Goal: Contribute content: Add original content to the website for others to see

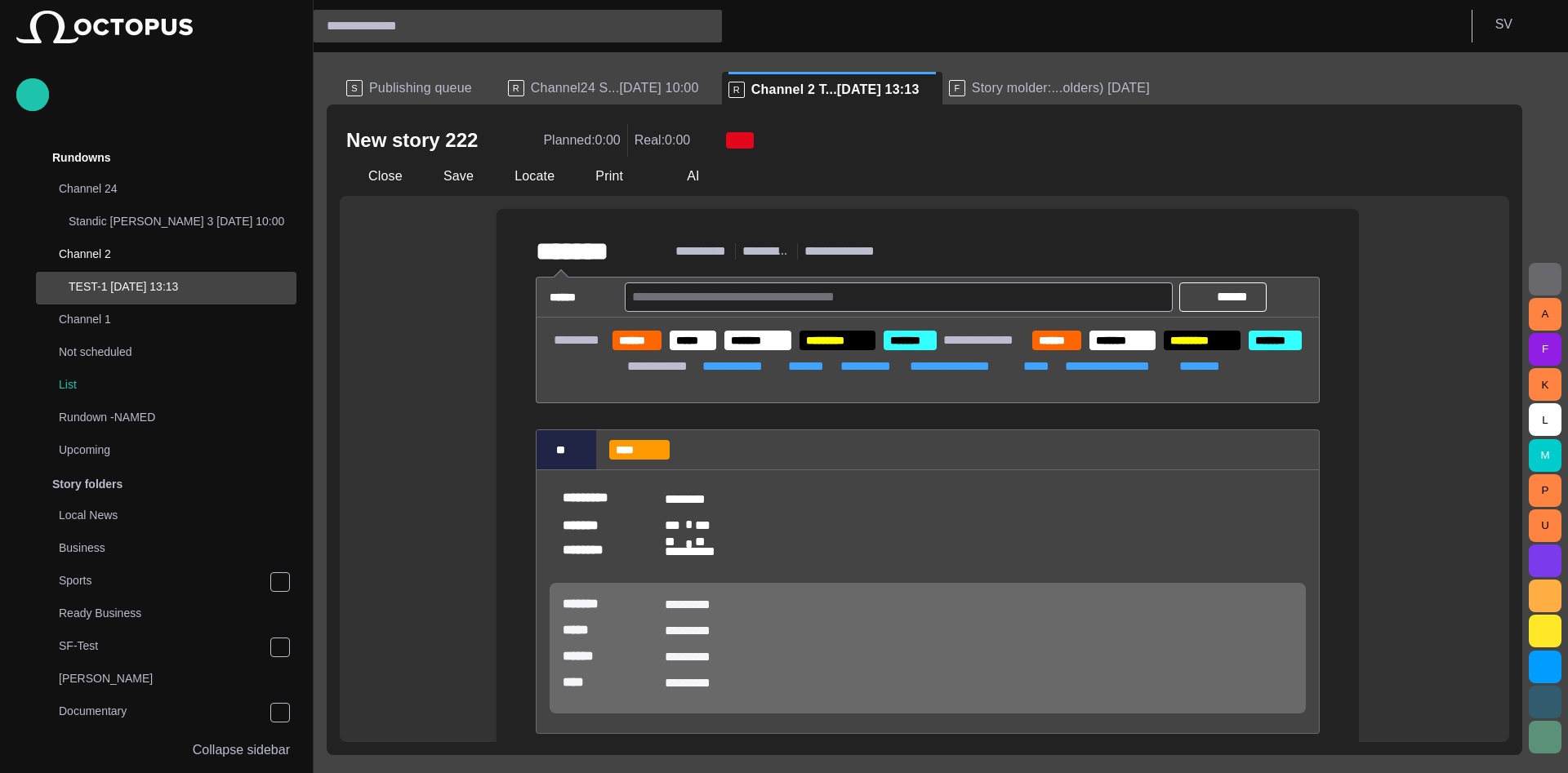
scroll to position [98, 0]
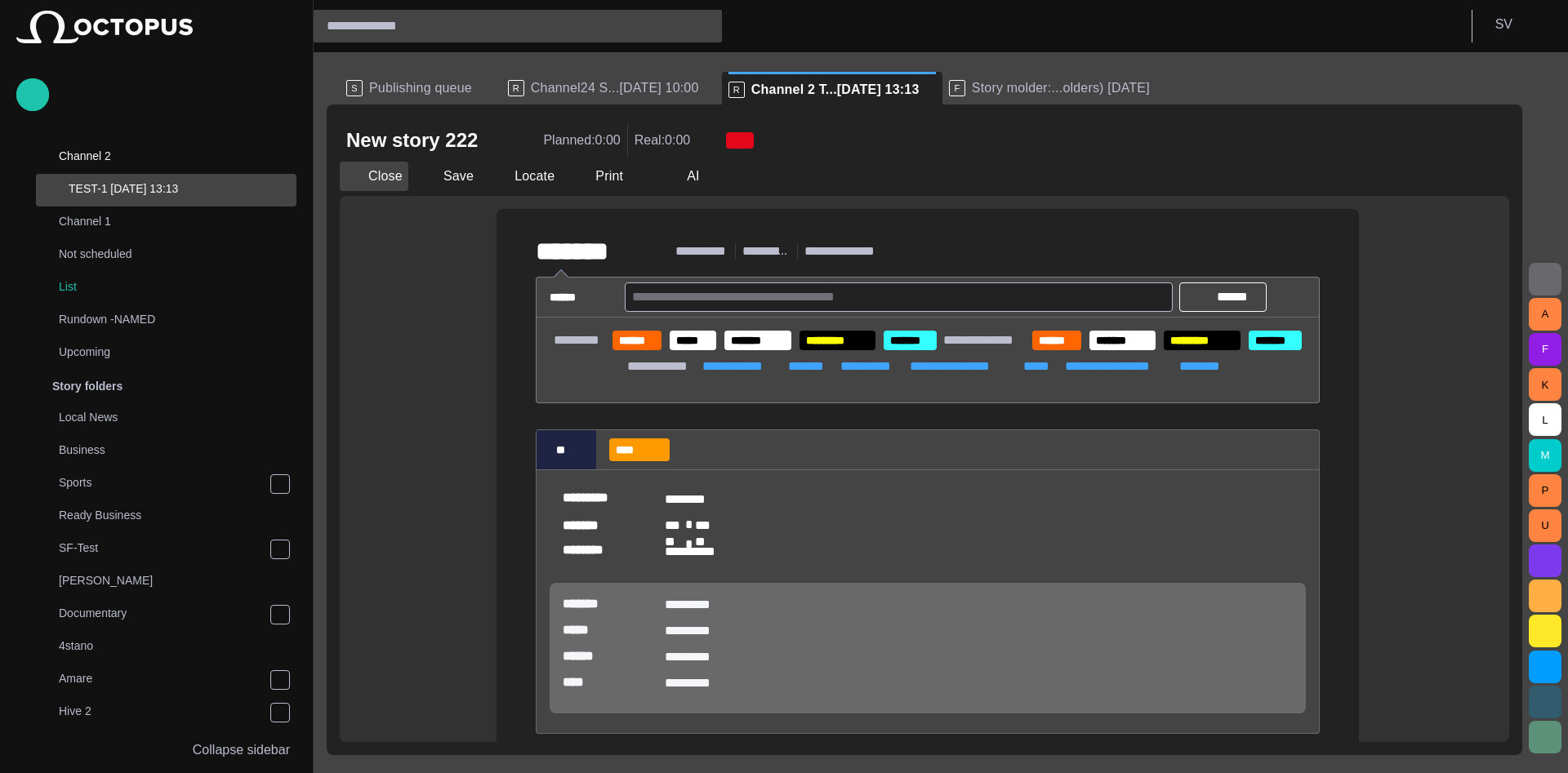
click at [394, 184] on button "Close" at bounding box center [374, 176] width 68 height 29
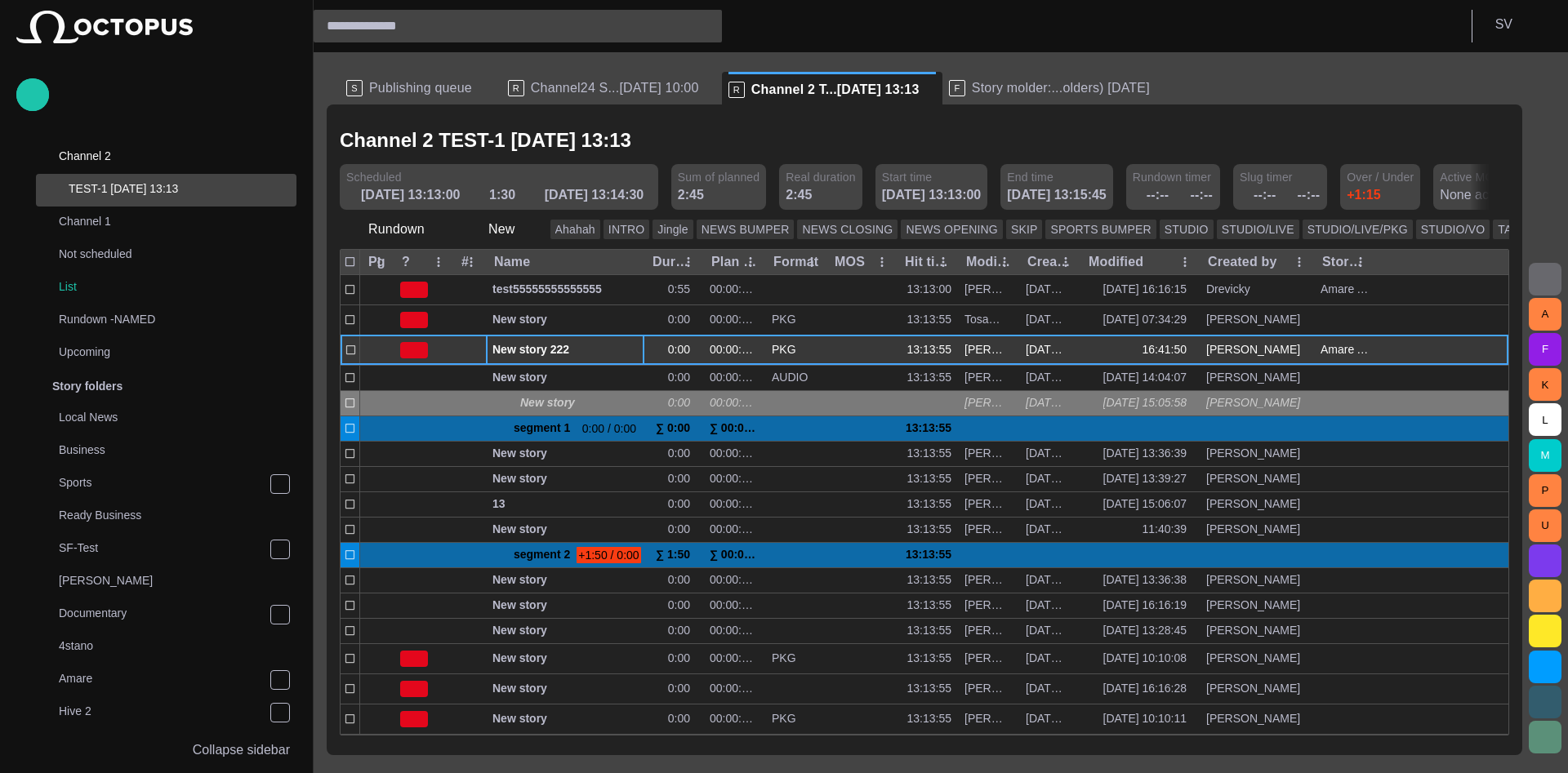
click at [614, 352] on span "button" at bounding box center [613, 349] width 13 height 13
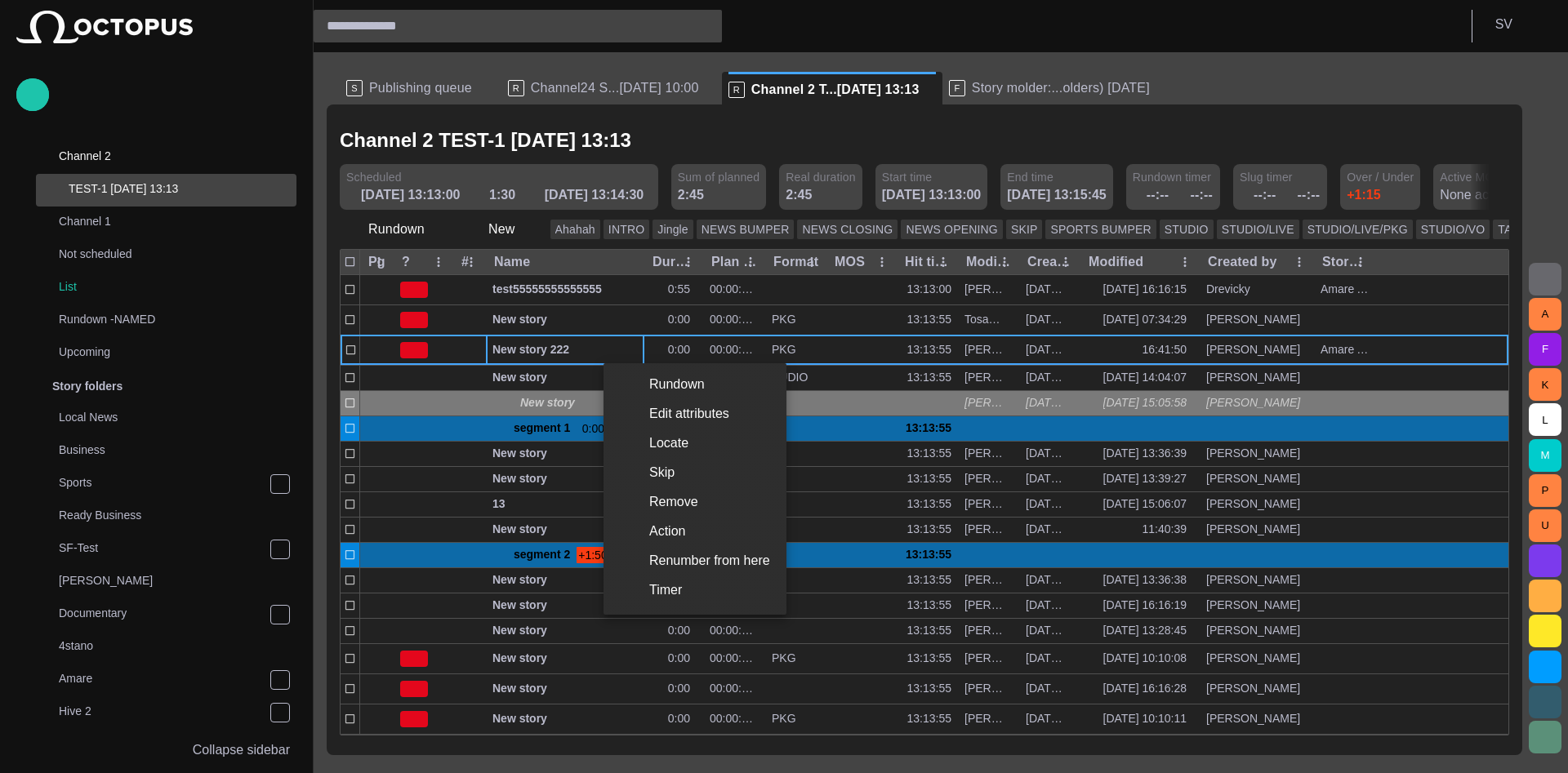
click at [670, 411] on li "Edit attributes" at bounding box center [695, 414] width 183 height 29
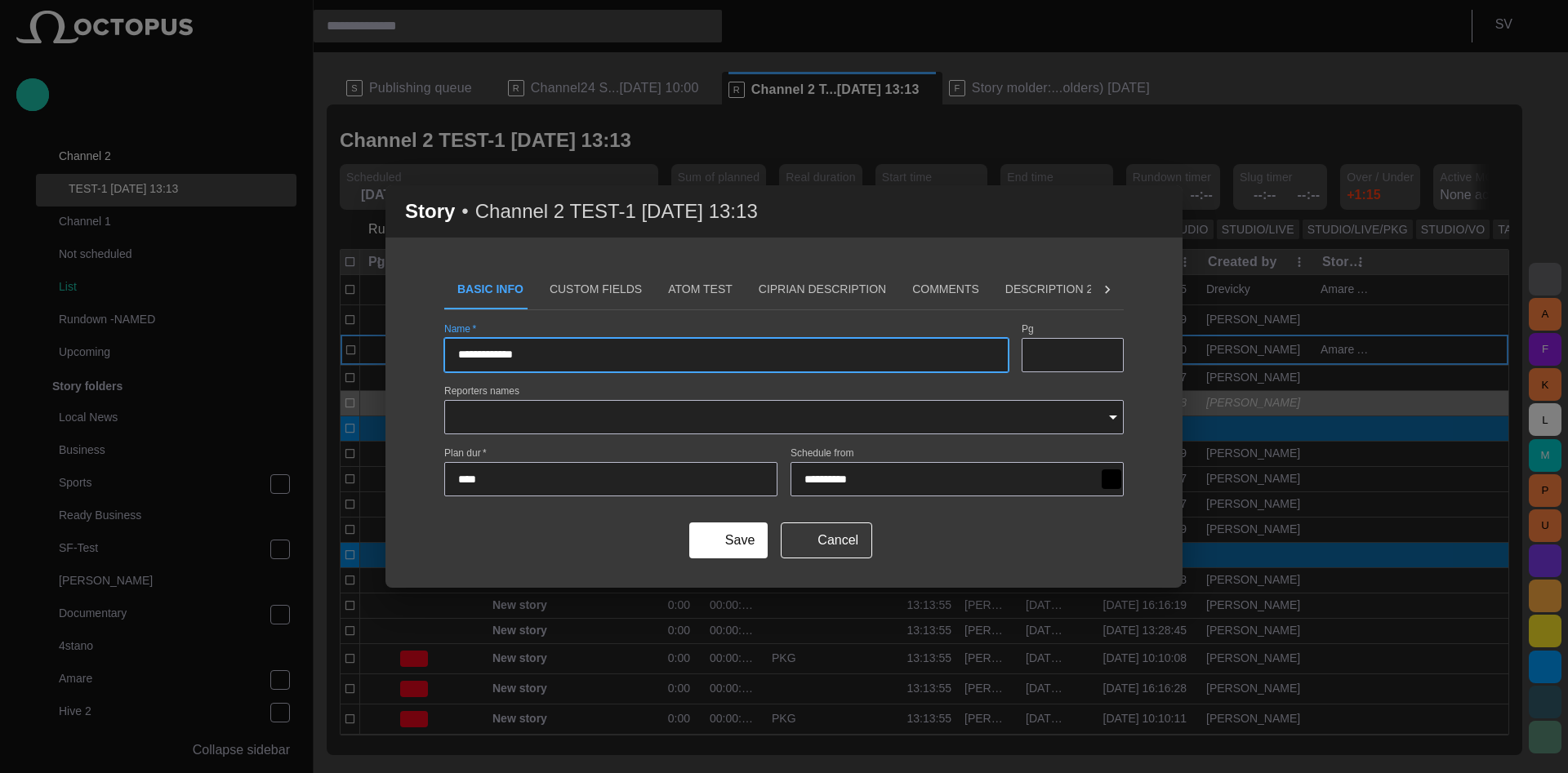
click at [637, 422] on input "Reporters names" at bounding box center [777, 417] width 640 height 16
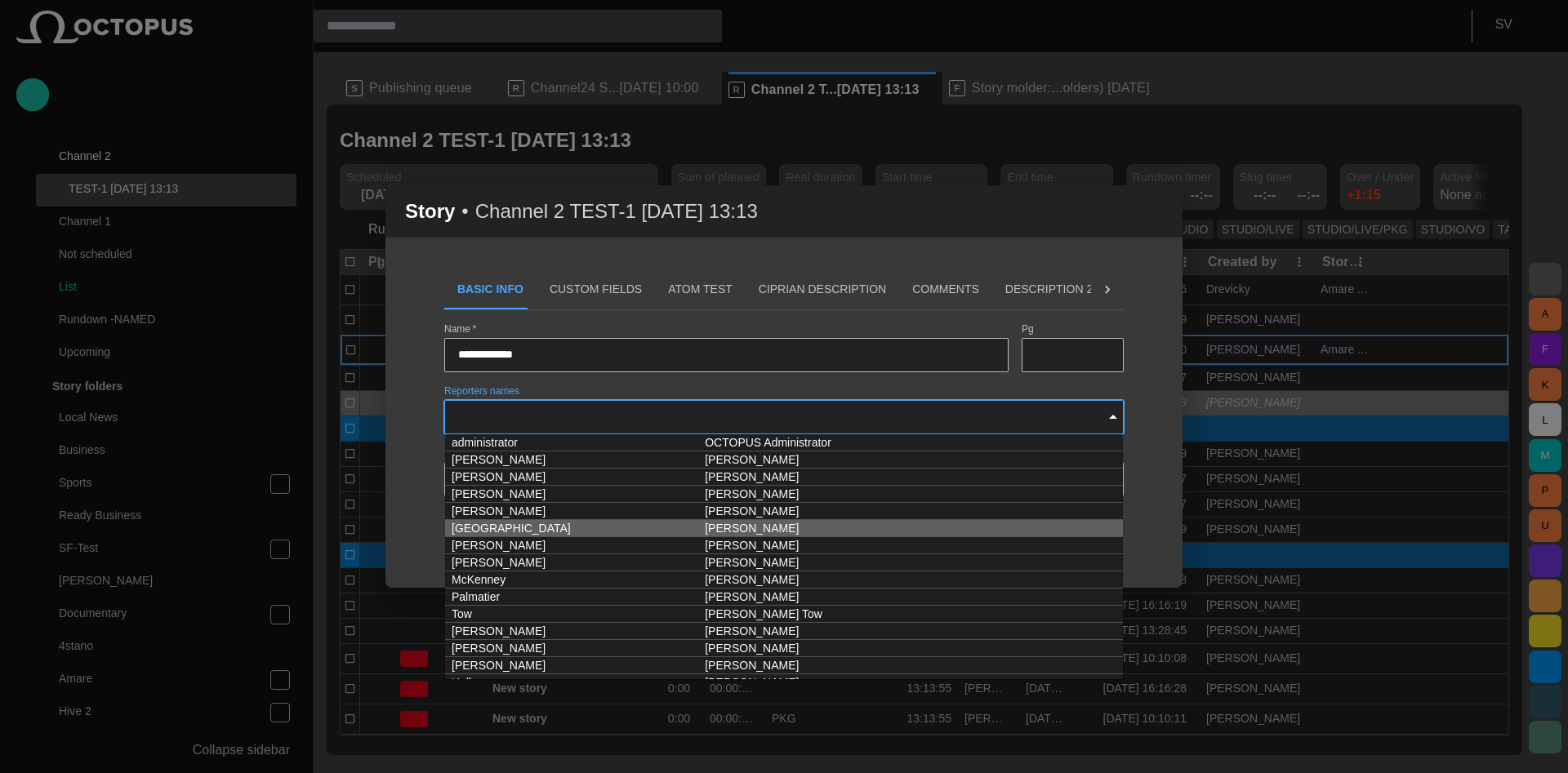
click at [572, 529] on td "[GEOGRAPHIC_DATA]" at bounding box center [571, 528] width 253 height 17
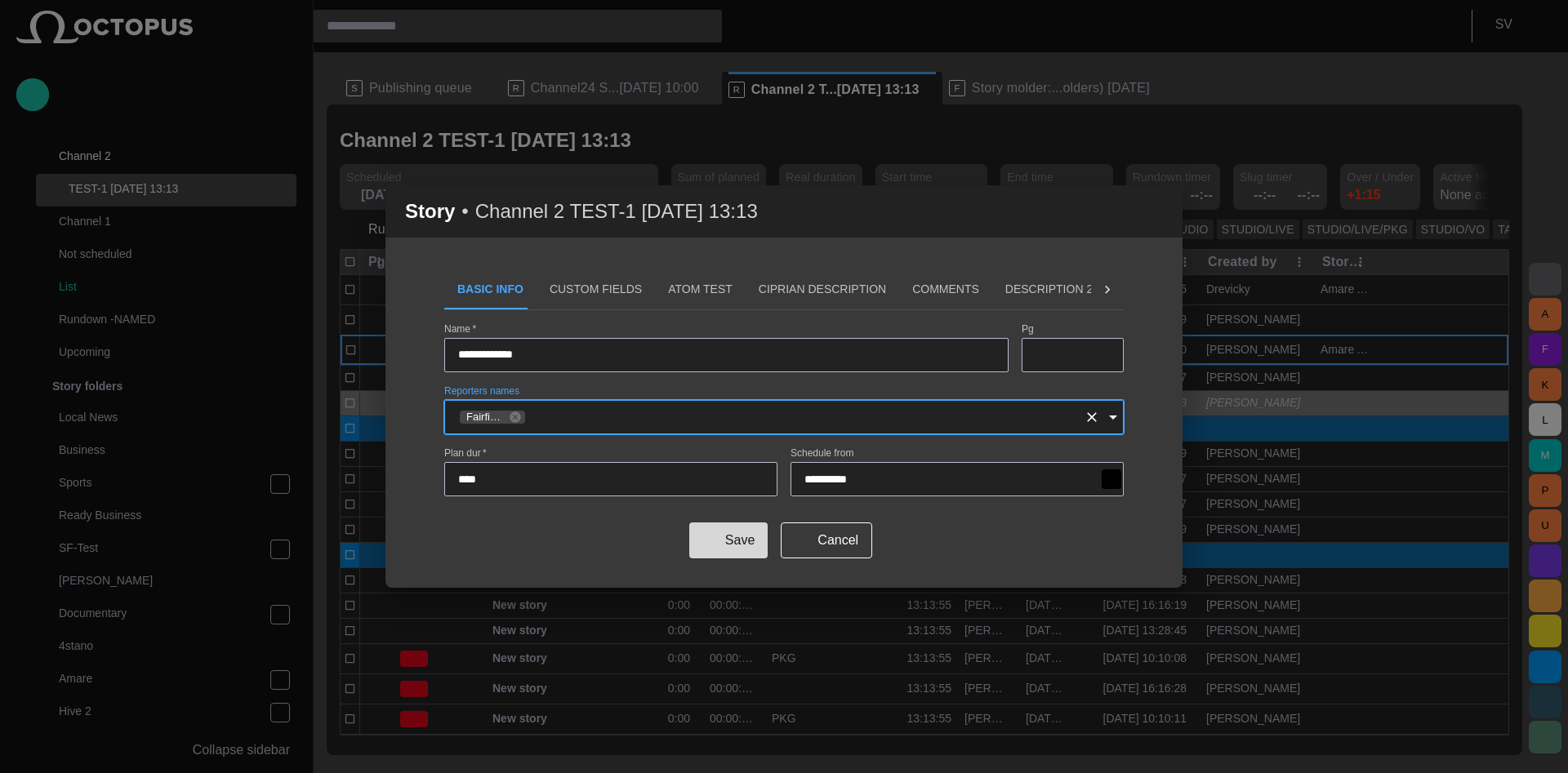
click at [722, 539] on button "Save" at bounding box center [729, 540] width 78 height 36
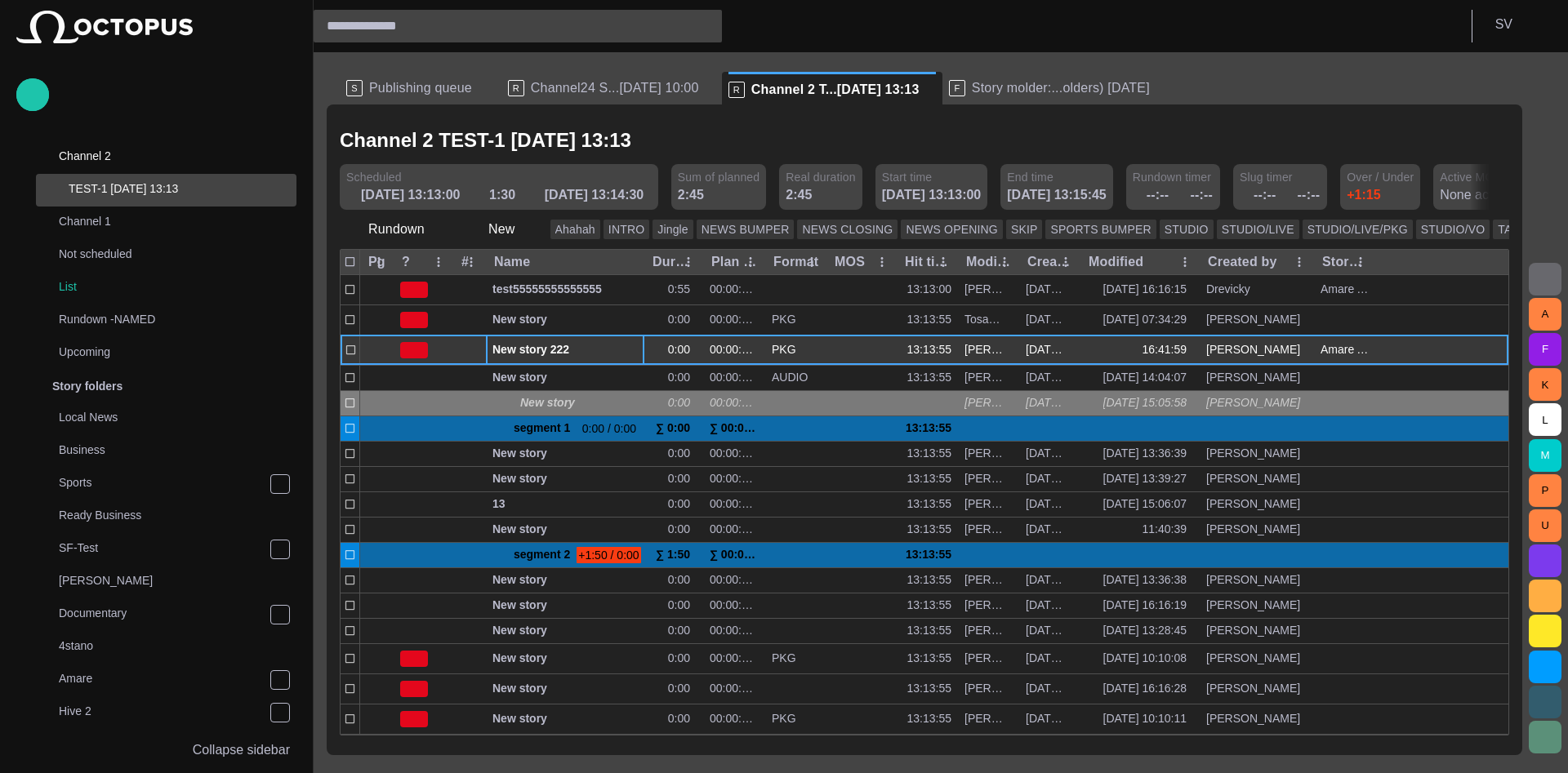
click at [612, 353] on span "button" at bounding box center [613, 349] width 13 height 13
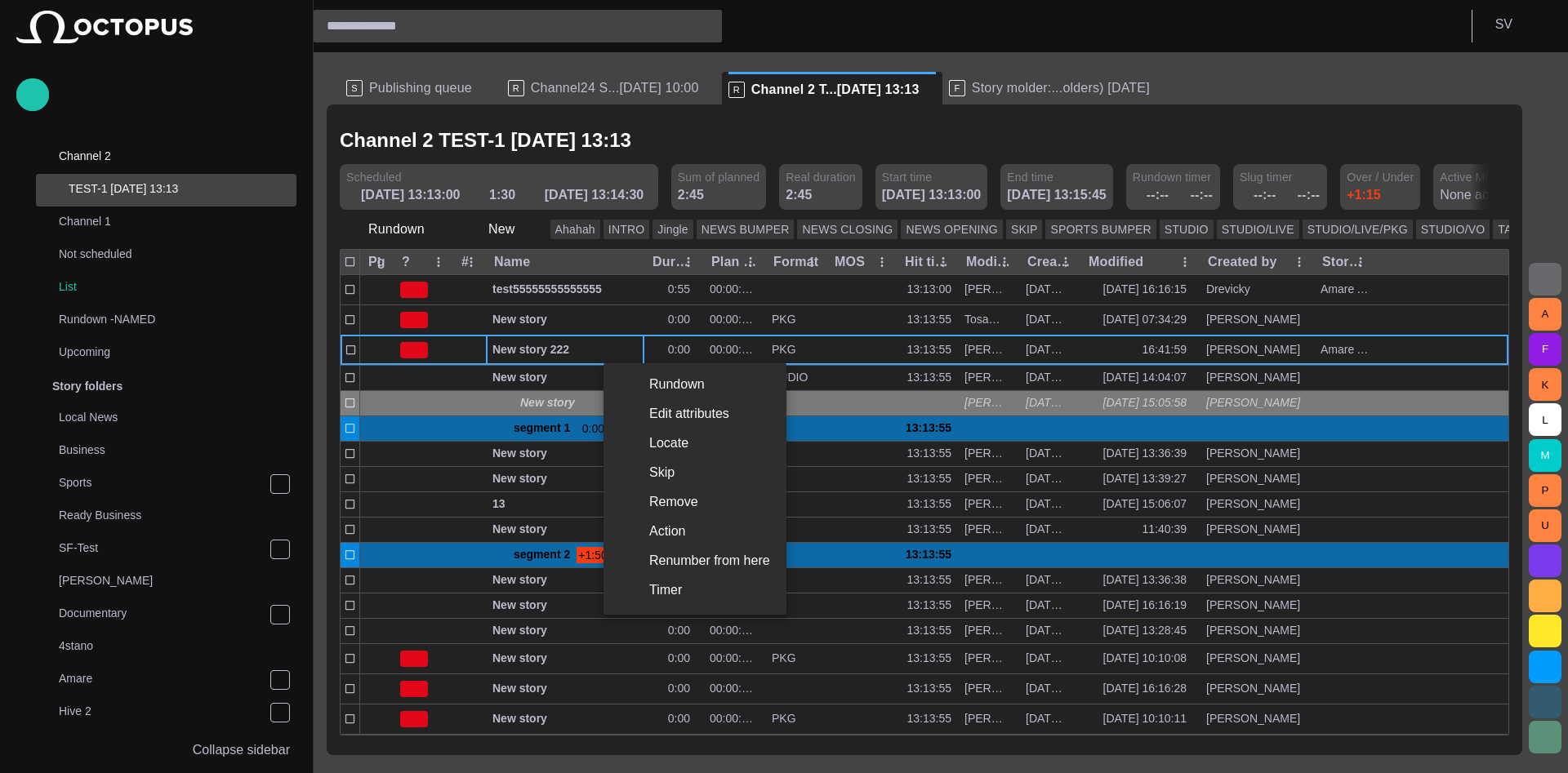
click at [522, 352] on div at bounding box center [784, 386] width 1568 height 773
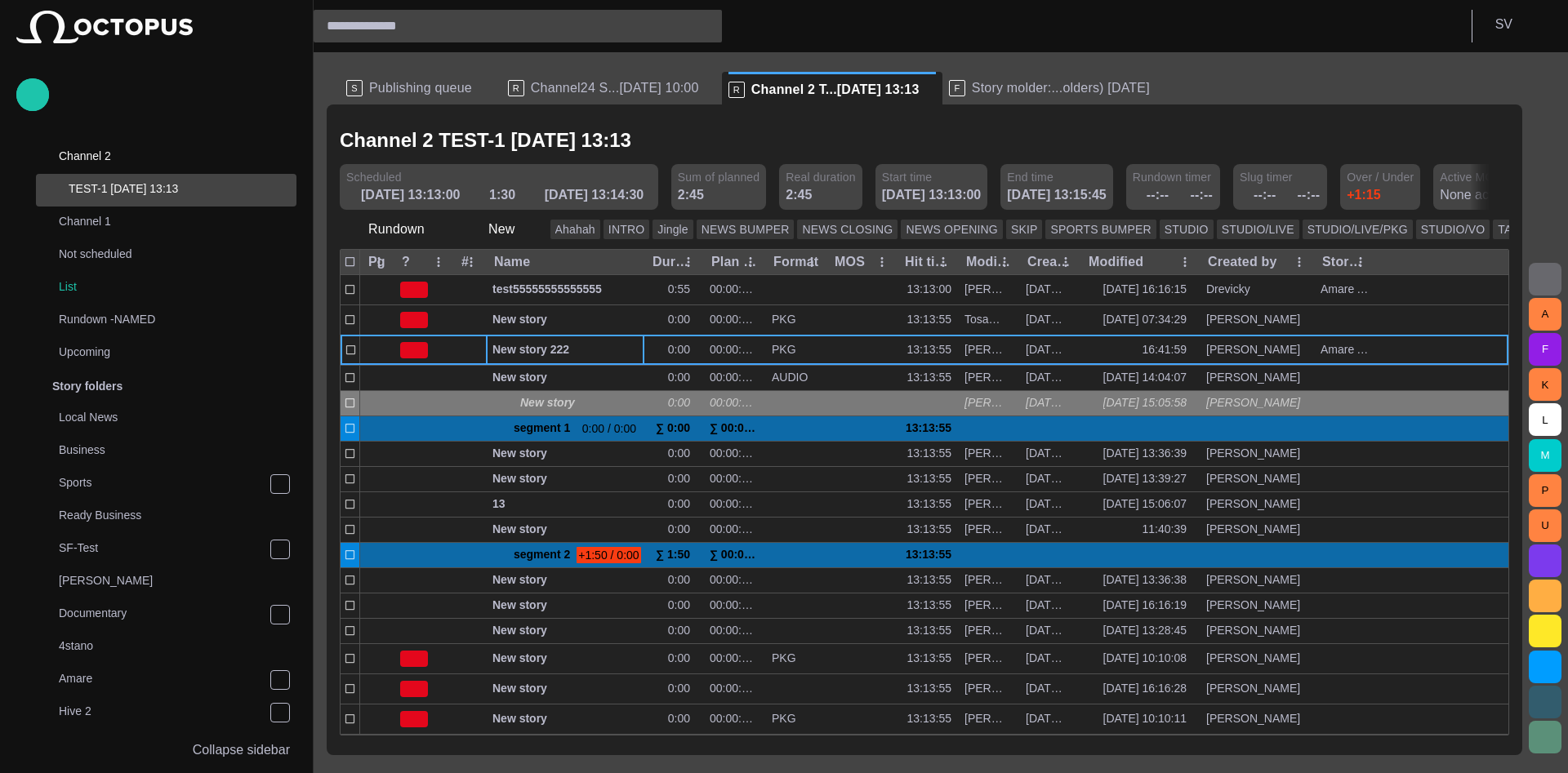
click at [522, 352] on span "New story 222" at bounding box center [565, 349] width 146 height 15
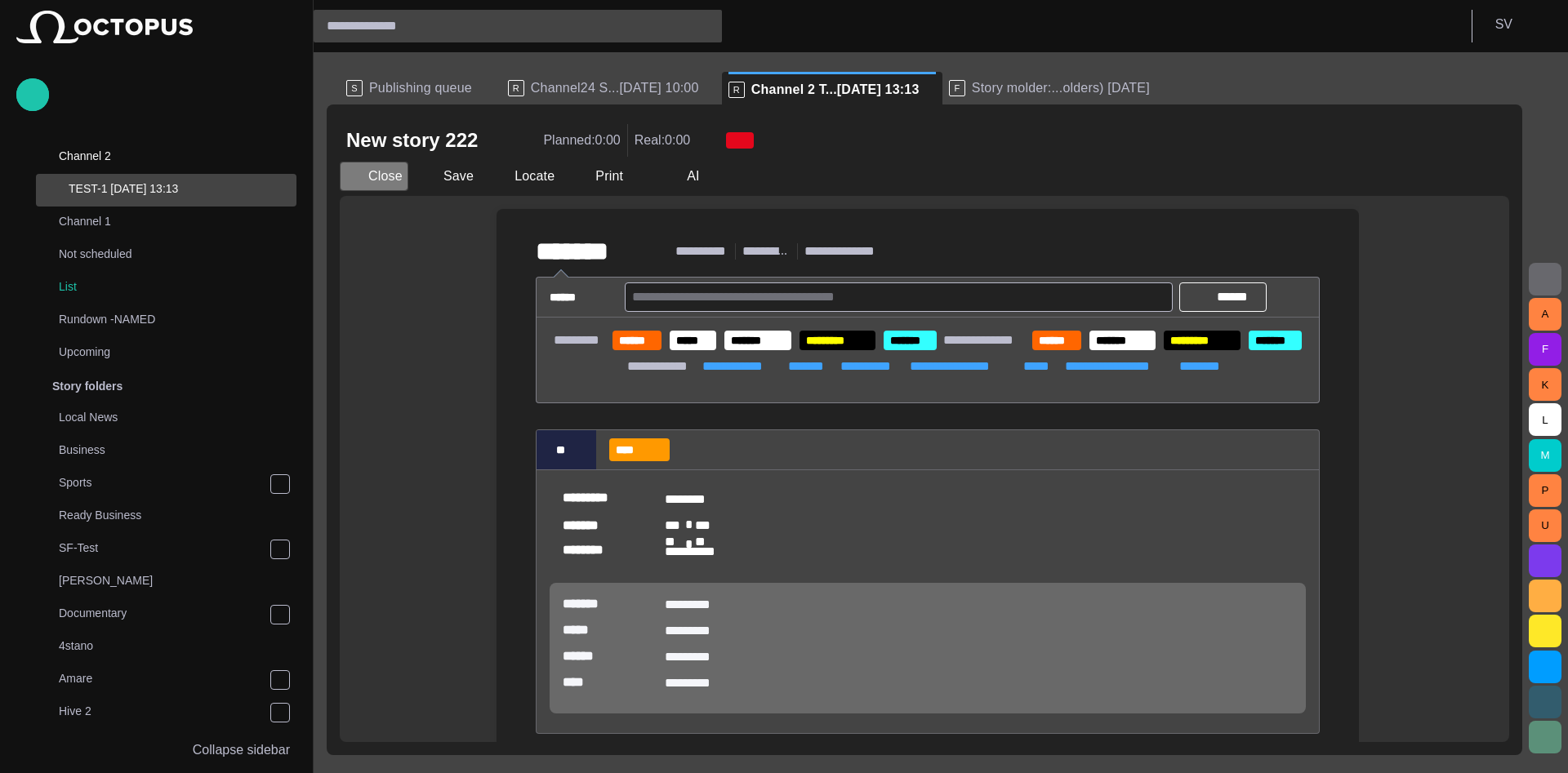
click at [396, 176] on button "Close" at bounding box center [374, 176] width 68 height 29
